Goal: Information Seeking & Learning: Learn about a topic

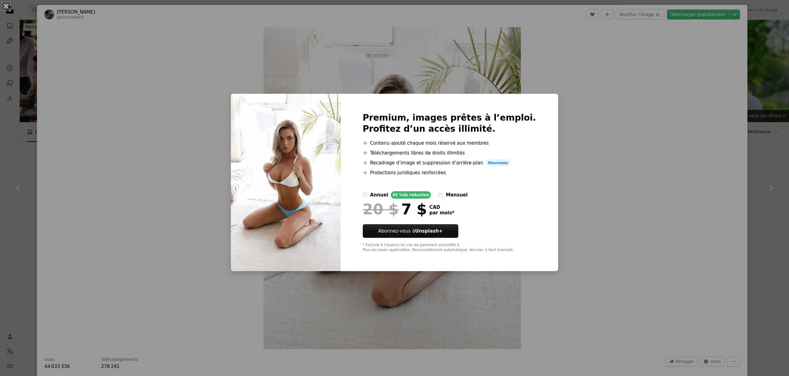
click at [600, 120] on div "An X shape Premium, images prêtes à l’emploi. Profitez d’un accès illimité. A p…" at bounding box center [394, 188] width 789 height 376
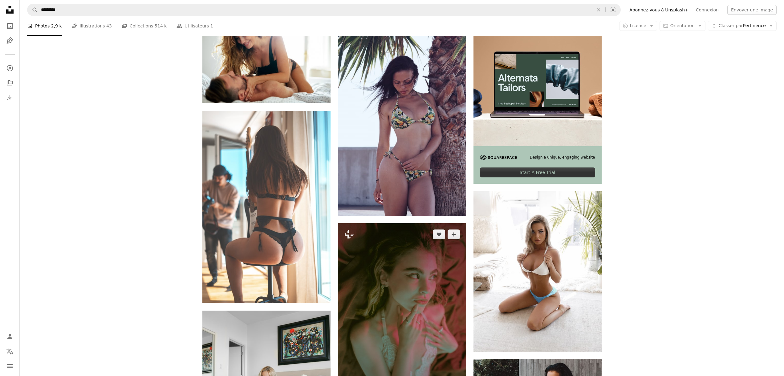
scroll to position [247, 0]
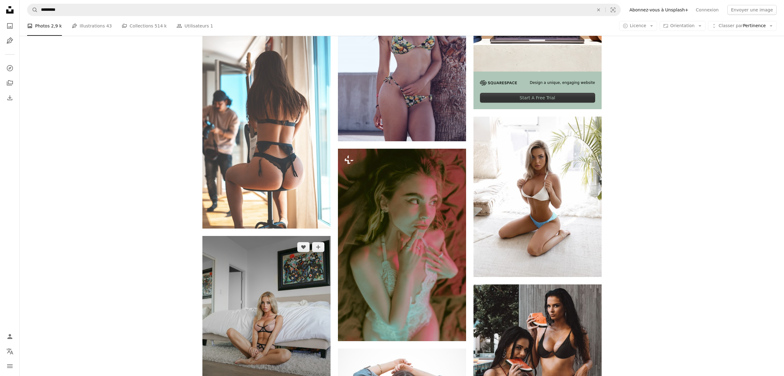
click at [243, 236] on img at bounding box center [266, 316] width 128 height 160
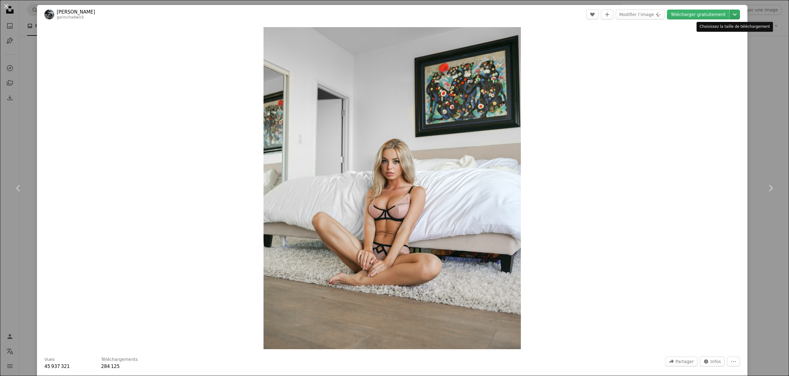
click at [732, 12] on icon "Chevron down" at bounding box center [735, 14] width 10 height 7
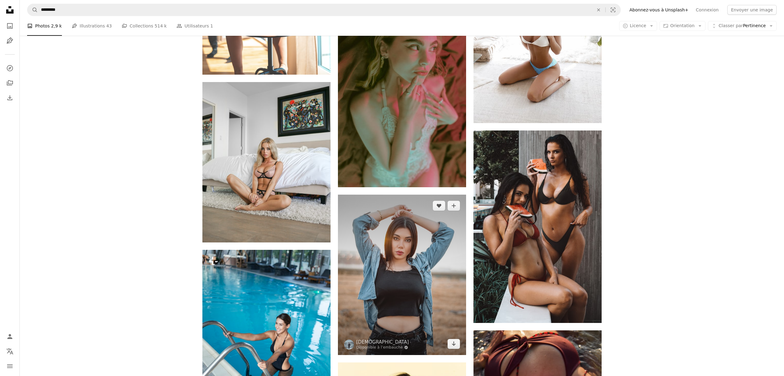
scroll to position [401, 0]
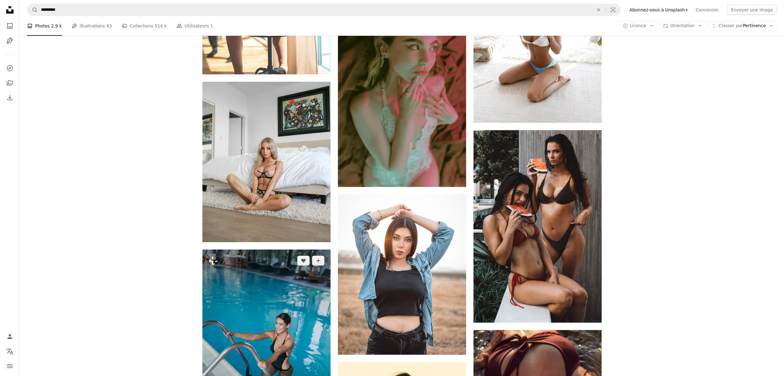
click at [264, 249] on img at bounding box center [266, 345] width 128 height 192
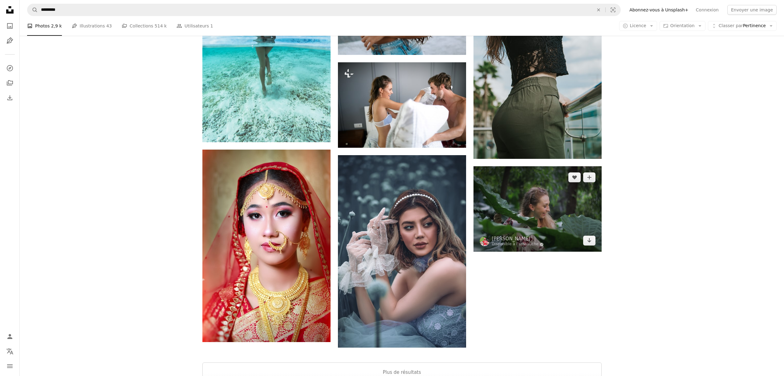
scroll to position [1107, 0]
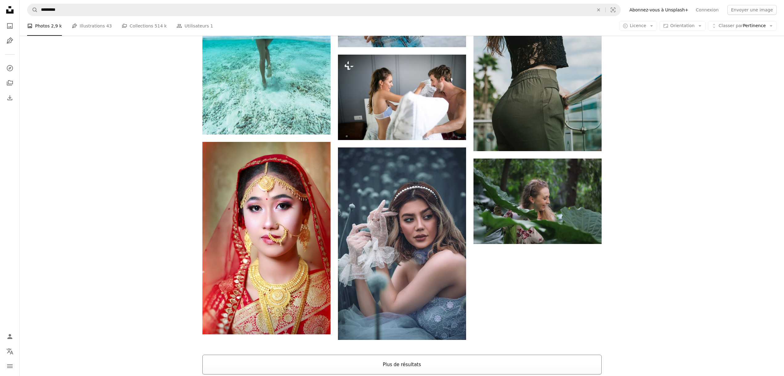
click at [410, 354] on button "Plus de résultats" at bounding box center [401, 364] width 399 height 20
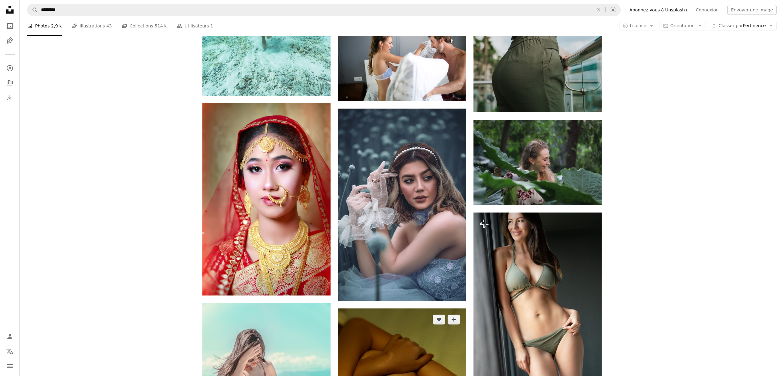
scroll to position [1231, 0]
